Goal: Information Seeking & Learning: Learn about a topic

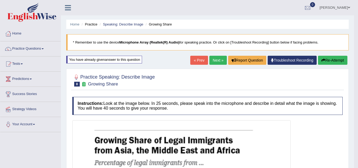
click at [328, 60] on button "Re-Attempt" at bounding box center [332, 60] width 29 height 9
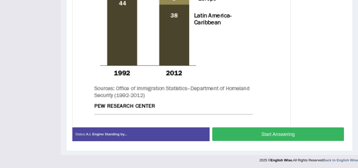
click at [283, 131] on button "Start Answering" at bounding box center [278, 134] width 132 height 14
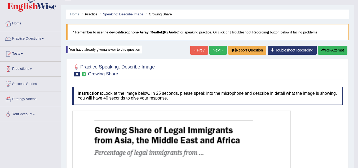
scroll to position [10, 0]
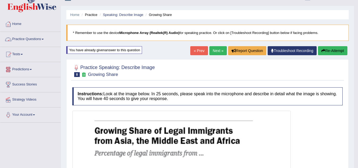
click at [40, 39] on link "Practice Questions" at bounding box center [30, 38] width 60 height 13
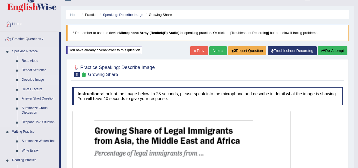
click at [30, 79] on link "Describe Image" at bounding box center [39, 80] width 40 height 10
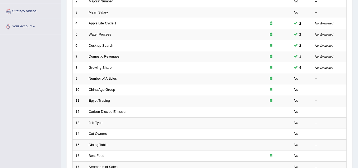
scroll to position [100, 0]
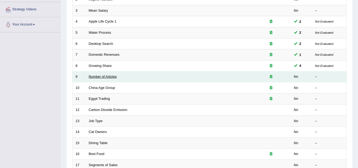
click at [99, 76] on link "Number of Articles" at bounding box center [103, 76] width 28 height 4
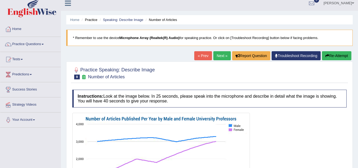
scroll to position [4, 0]
click at [40, 49] on link "Practice Questions" at bounding box center [30, 43] width 60 height 13
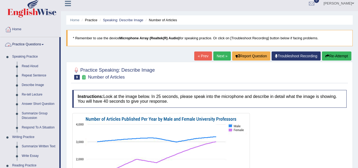
click at [40, 49] on link "Practice Questions" at bounding box center [29, 43] width 59 height 13
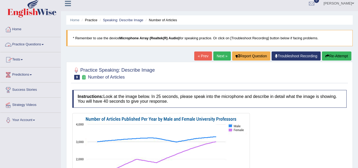
click at [30, 46] on link "Practice Questions" at bounding box center [30, 43] width 60 height 13
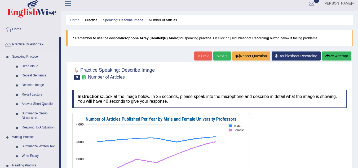
click at [31, 85] on link "Describe Image" at bounding box center [39, 85] width 40 height 10
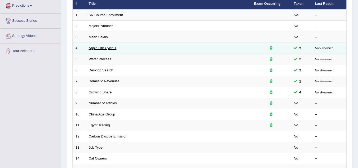
scroll to position [73, 0]
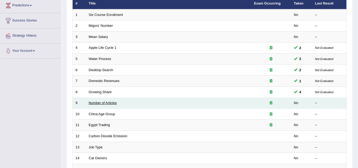
click at [103, 104] on link "Number of Articles" at bounding box center [103, 103] width 28 height 4
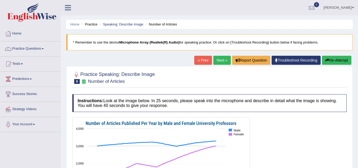
click at [219, 57] on link "Next »" at bounding box center [221, 60] width 17 height 9
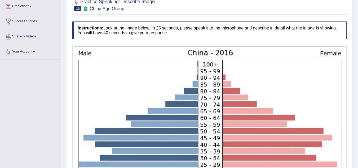
scroll to position [72, 0]
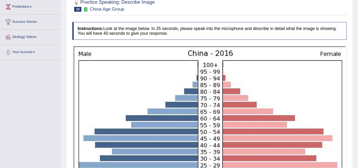
click at [219, 57] on img at bounding box center [209, 141] width 271 height 190
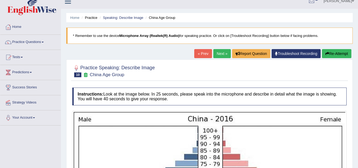
scroll to position [0, 0]
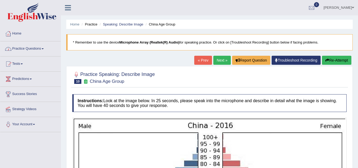
click at [34, 48] on link "Practice Questions" at bounding box center [30, 47] width 60 height 13
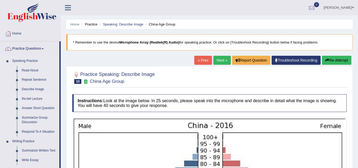
click at [30, 100] on link "Re-tell Lecture" at bounding box center [39, 99] width 40 height 10
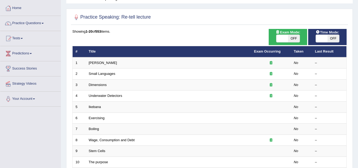
scroll to position [25, 0]
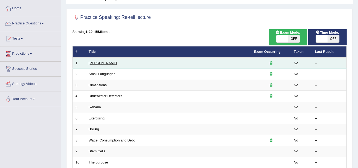
click at [97, 64] on link "[PERSON_NAME]" at bounding box center [103, 63] width 28 height 4
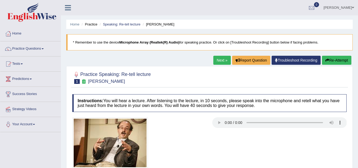
click at [97, 64] on div "Home Practice Speaking: Re-tell lecture Amory Lovins * Remember to use the devi…" at bounding box center [209, 132] width 297 height 265
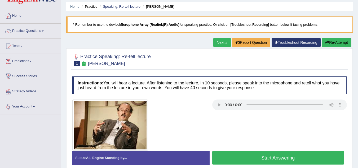
scroll to position [17, 0]
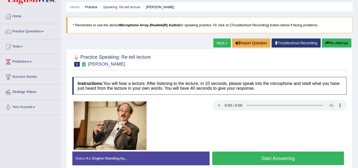
click at [97, 64] on small "[PERSON_NAME]" at bounding box center [106, 63] width 37 height 5
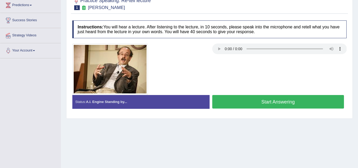
click at [247, 99] on button "Start Answering" at bounding box center [278, 102] width 132 height 14
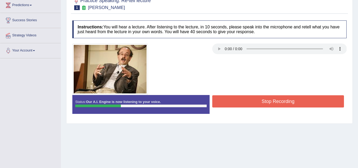
click at [247, 99] on button "Stop Recording" at bounding box center [278, 101] width 132 height 12
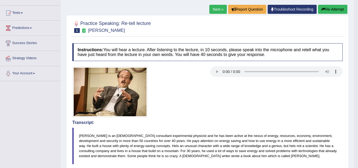
scroll to position [37, 0]
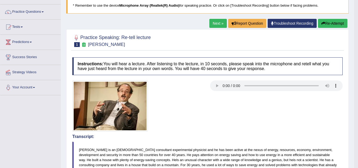
click at [324, 20] on button "Re-Attempt" at bounding box center [332, 23] width 29 height 9
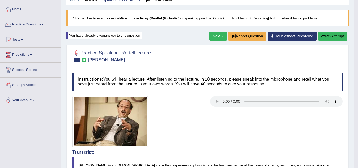
scroll to position [17, 0]
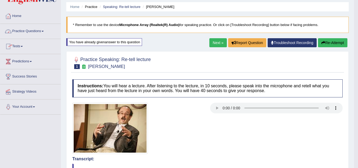
click at [33, 32] on link "Practice Questions" at bounding box center [30, 30] width 60 height 13
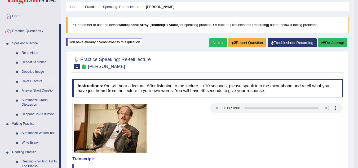
click at [30, 80] on link "Re-tell Lecture" at bounding box center [39, 82] width 40 height 10
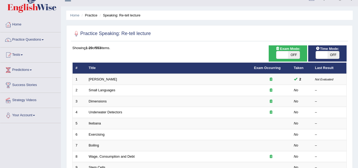
scroll to position [10, 0]
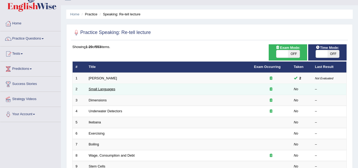
click at [96, 89] on link "Small Languages" at bounding box center [102, 89] width 26 height 4
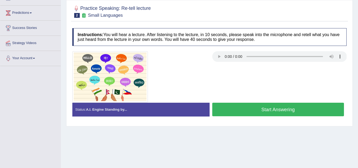
scroll to position [66, 0]
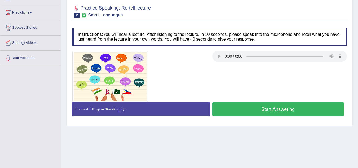
click at [231, 107] on button "Start Answering" at bounding box center [278, 109] width 132 height 14
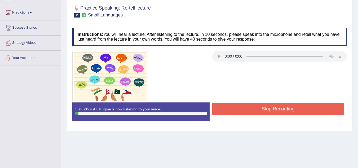
click at [229, 104] on button "Stop Recording" at bounding box center [278, 109] width 132 height 12
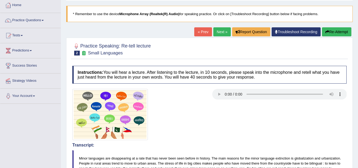
scroll to position [28, 0]
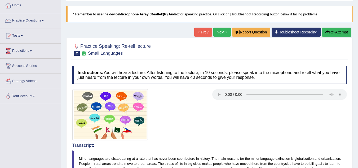
click at [332, 29] on button "Re-Attempt" at bounding box center [336, 32] width 29 height 9
click at [332, 30] on button "Re-Attempt" at bounding box center [336, 32] width 29 height 9
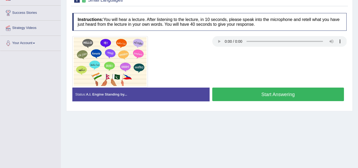
click at [296, 96] on button "Start Answering" at bounding box center [278, 94] width 132 height 14
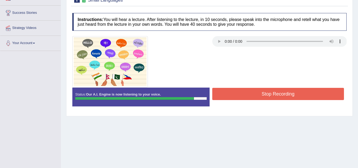
click at [296, 96] on button "Stop Recording" at bounding box center [278, 94] width 132 height 12
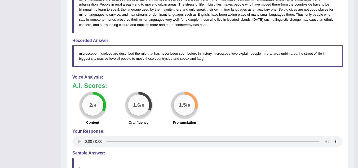
scroll to position [187, 0]
click at [296, 96] on div "2 / 6 Content 1.6 / 5 Oral fluency 1.5 / 5 Pronunciation" at bounding box center [207, 108] width 275 height 34
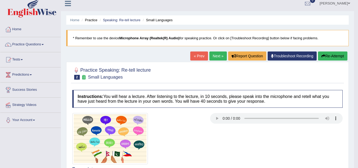
scroll to position [4, 0]
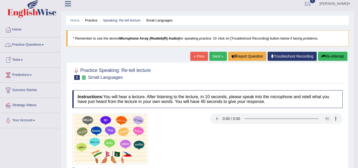
click at [40, 43] on link "Practice Questions" at bounding box center [30, 43] width 60 height 13
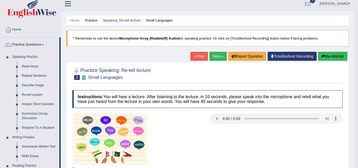
click at [27, 95] on link "Re-tell Lecture" at bounding box center [39, 95] width 40 height 10
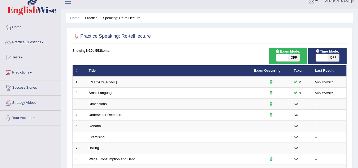
scroll to position [6, 0]
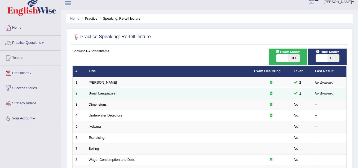
click at [97, 94] on link "Small Languages" at bounding box center [102, 93] width 26 height 4
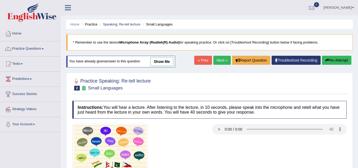
click at [324, 162] on div at bounding box center [209, 149] width 279 height 51
